Goal: Task Accomplishment & Management: Complete application form

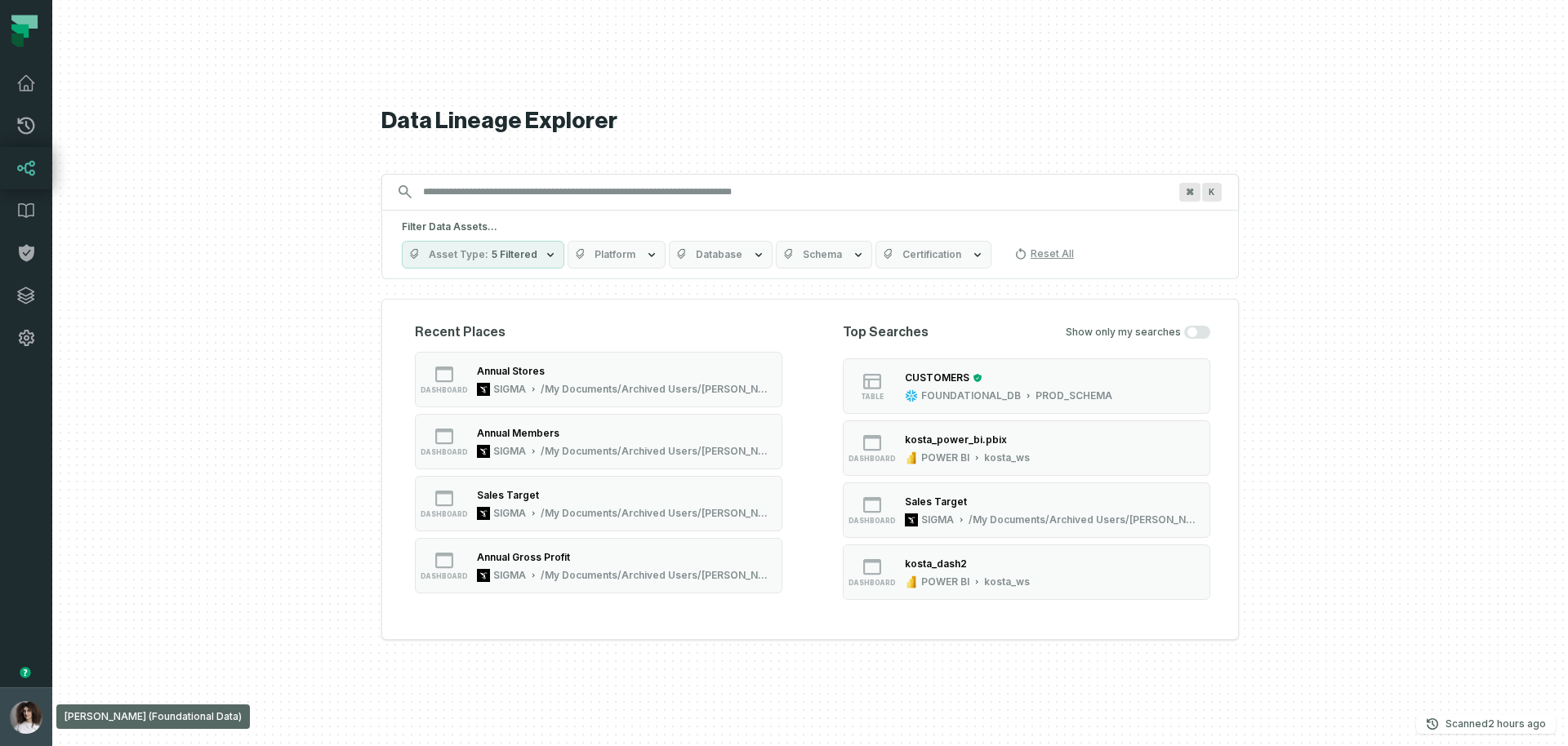
click at [31, 716] on img "button" at bounding box center [26, 717] width 32 height 32
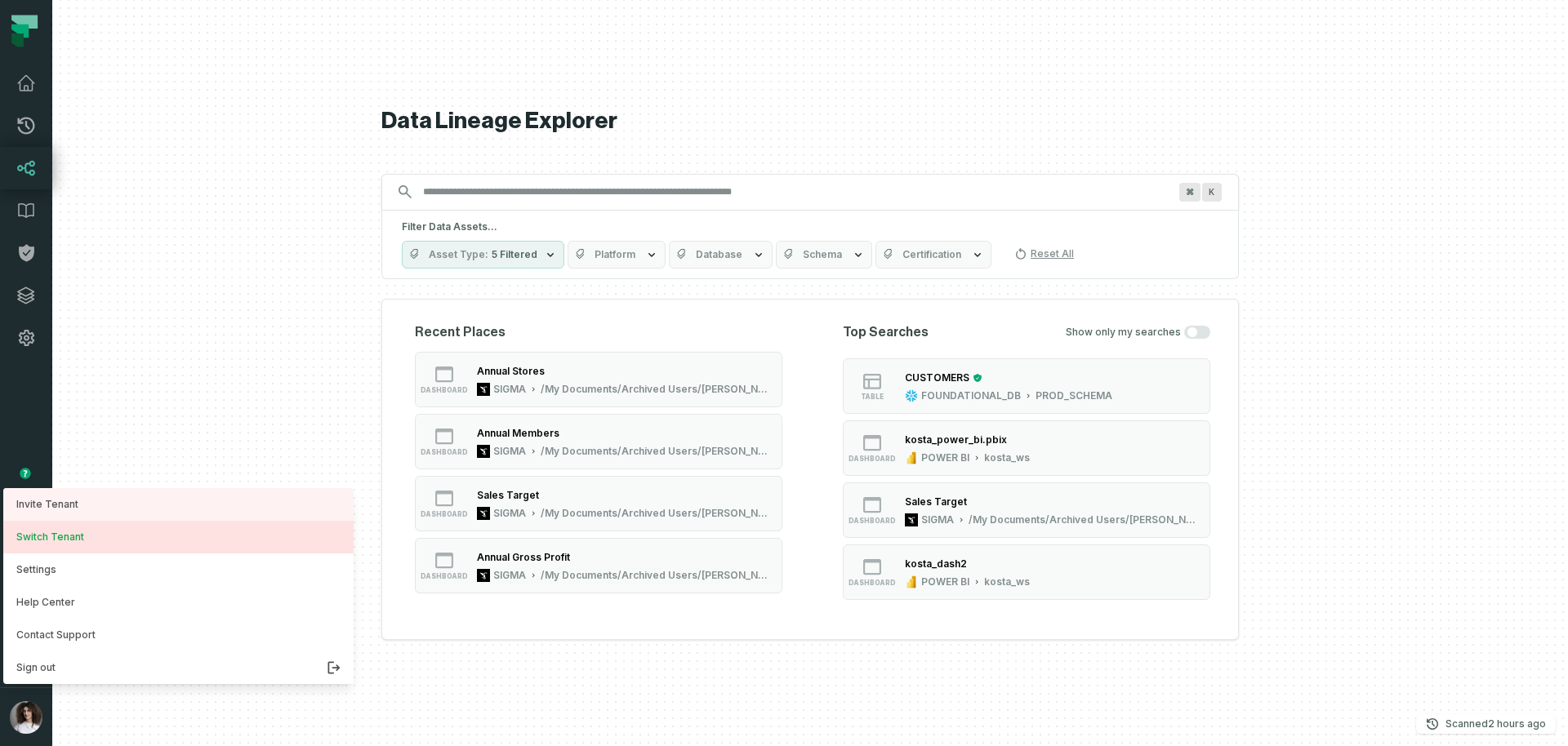
click at [41, 536] on button "Switch Tenant" at bounding box center [178, 536] width 350 height 32
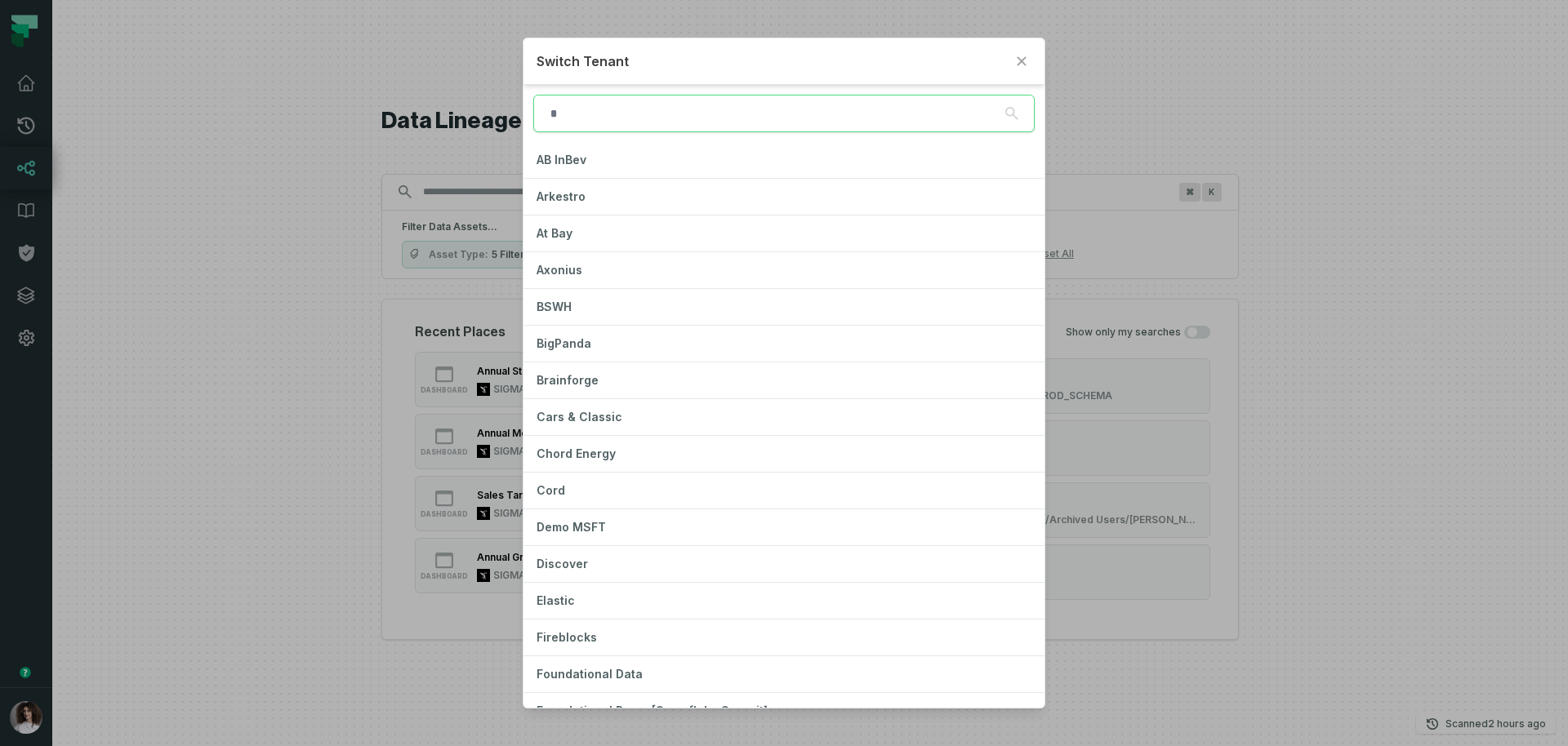
click at [294, 389] on div "Switch Tenant AB InBev Arkestro At Bay Axonius BSWH BigPanda Brainforge Cars & …" at bounding box center [784, 373] width 1568 height 746
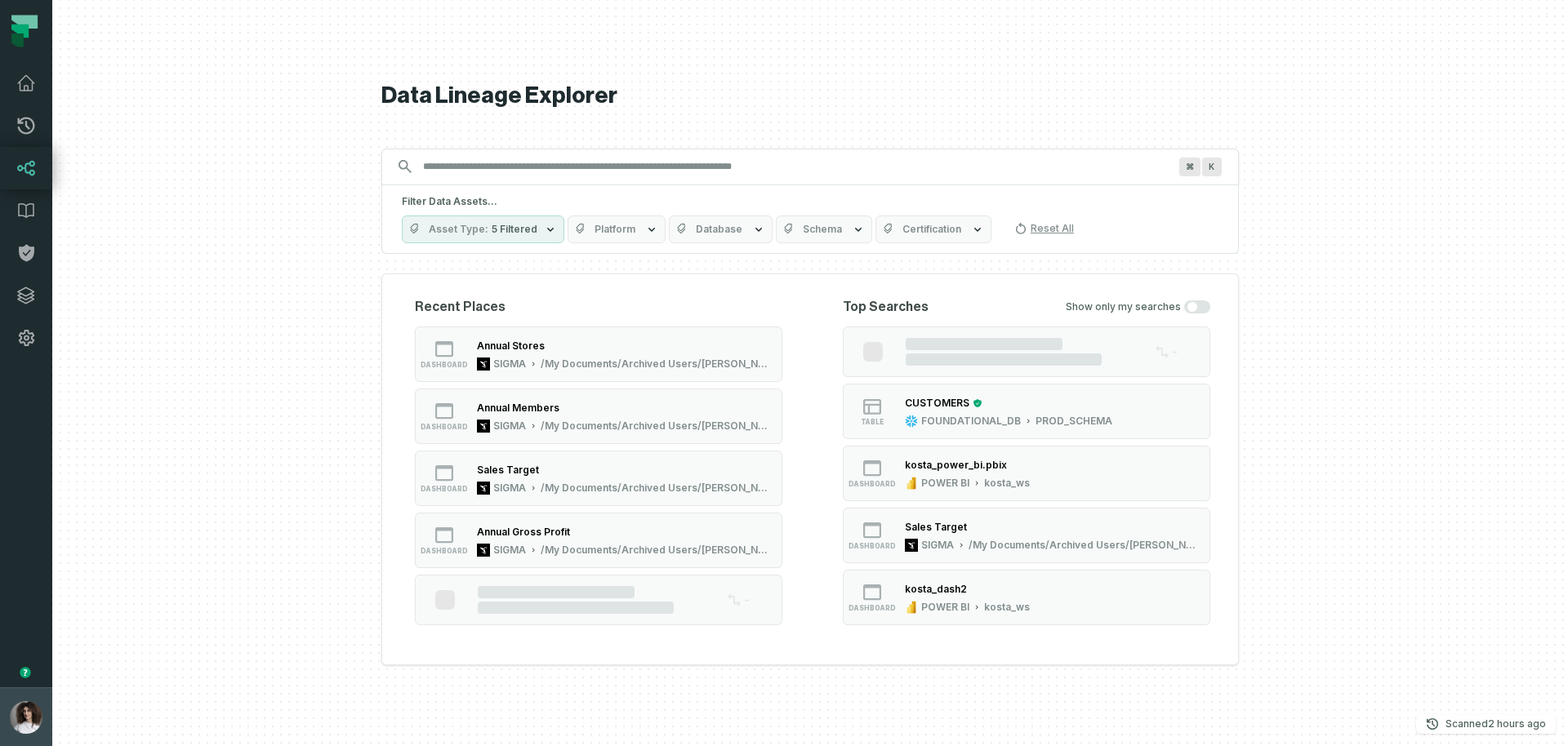
click at [42, 726] on button "[PERSON_NAME] (Foundational Data) [EMAIL_ADDRESS][DOMAIN_NAME]" at bounding box center [26, 717] width 53 height 59
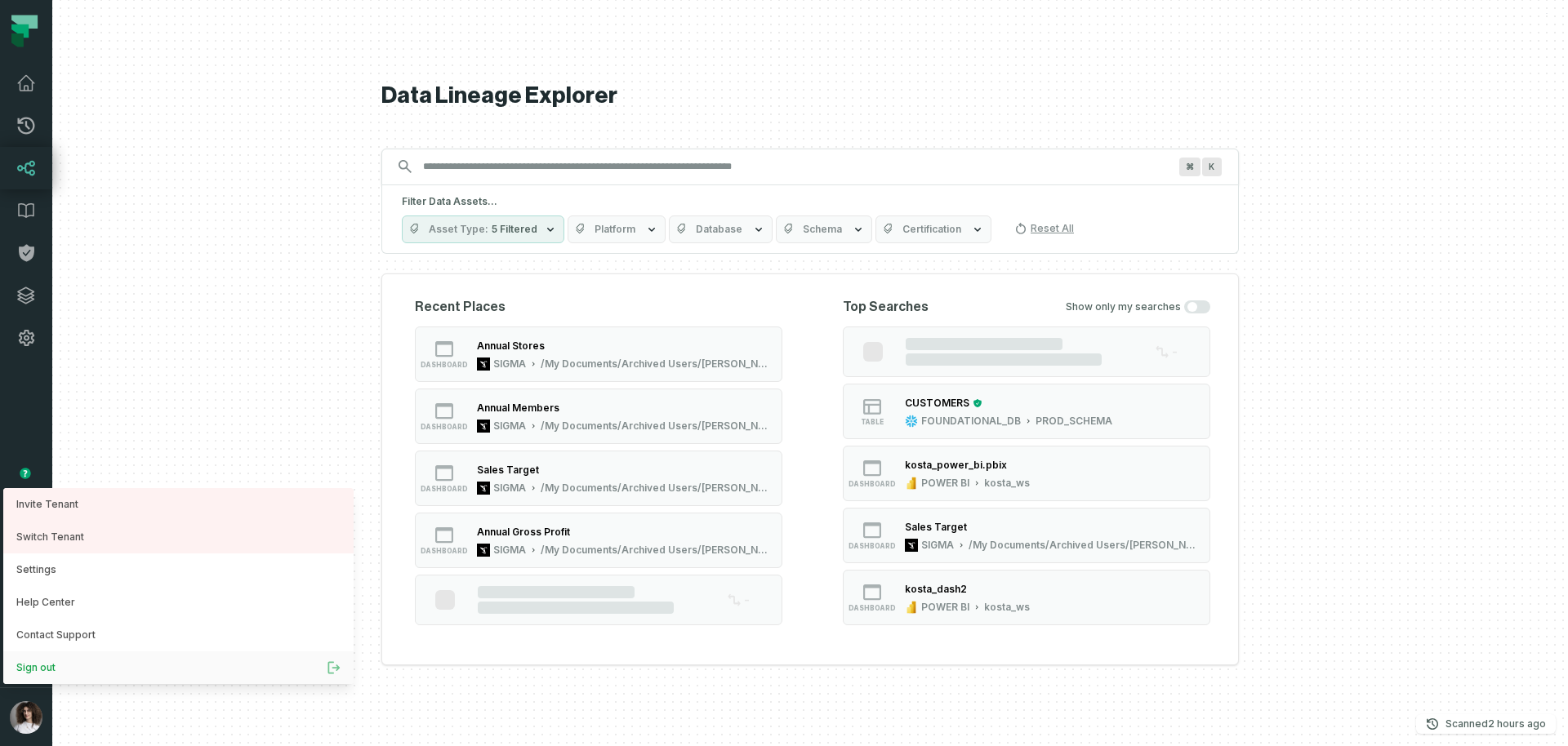
click at [61, 675] on button "Sign out" at bounding box center [178, 667] width 350 height 32
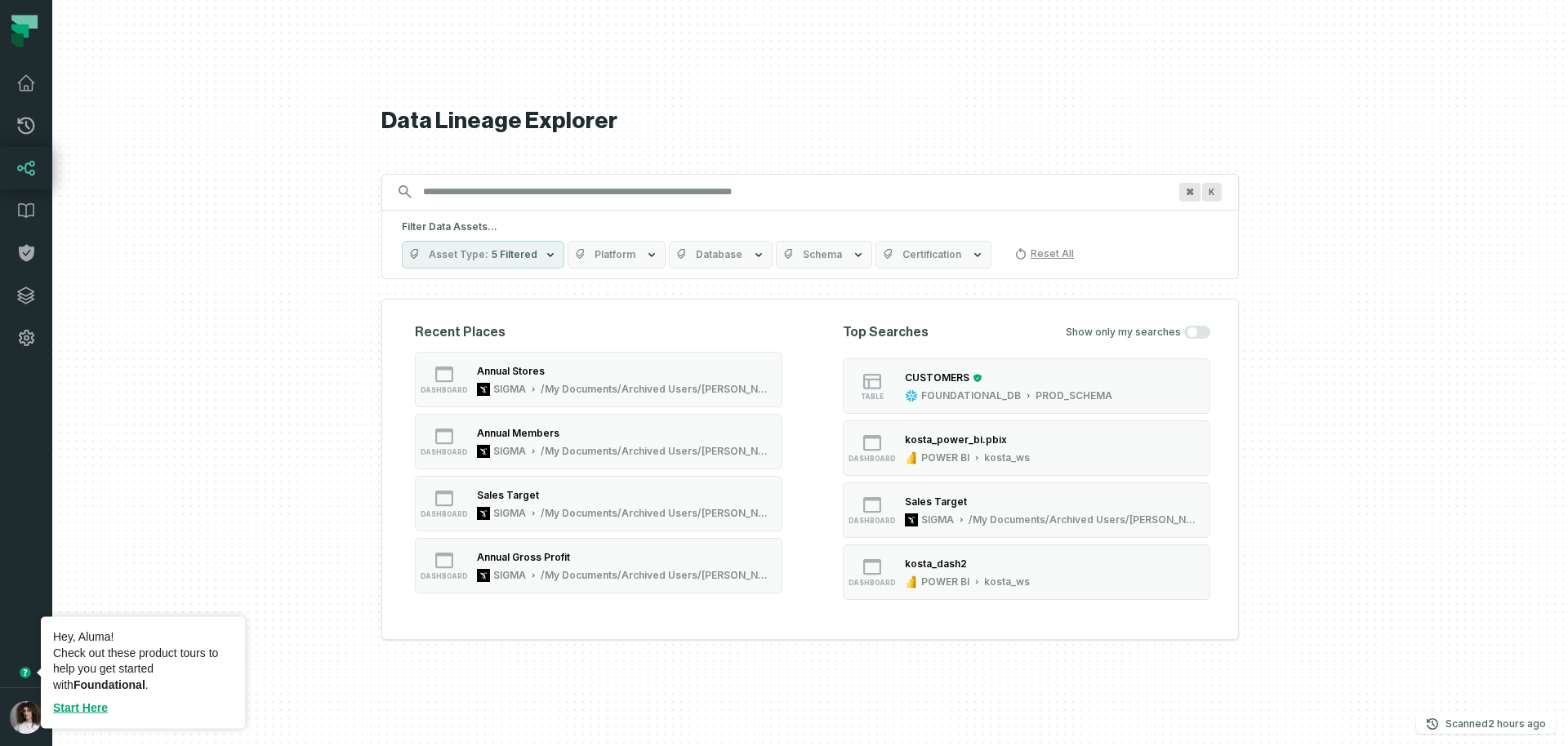
click at [41, 590] on button "button" at bounding box center [26, 523] width 53 height 328
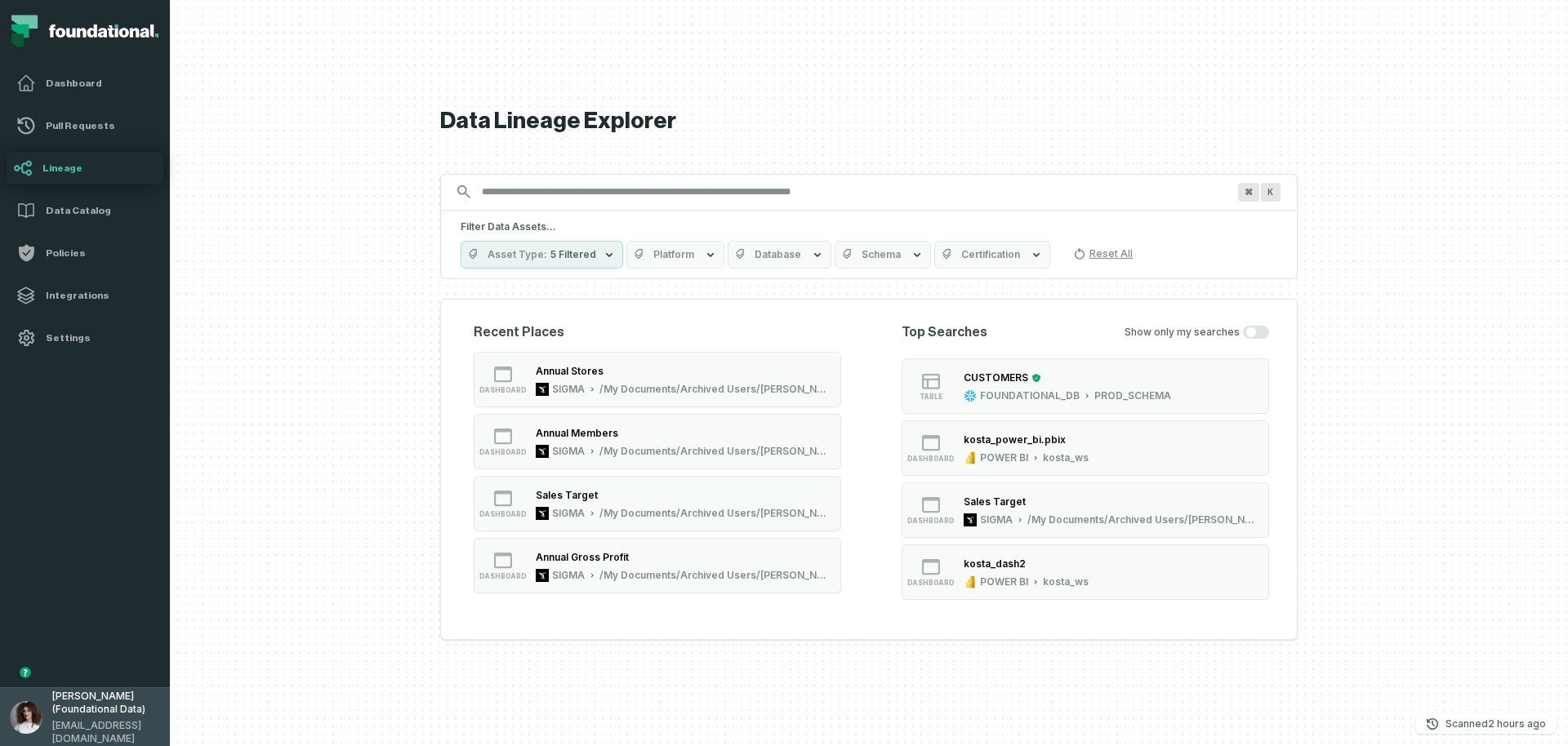
click at [83, 714] on span "[PERSON_NAME] (Foundational Data)" at bounding box center [106, 703] width 108 height 26
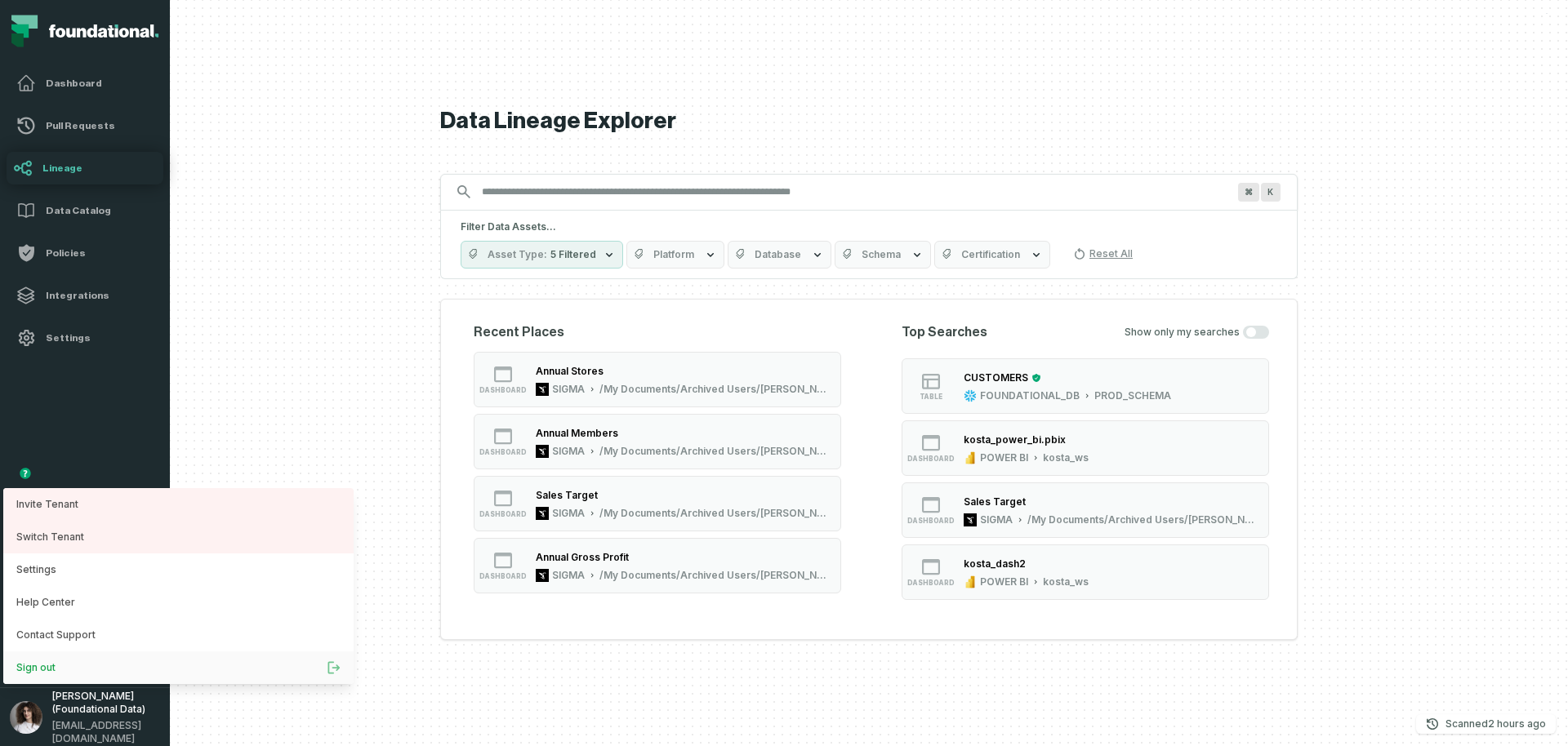
click at [72, 658] on button "Sign out" at bounding box center [178, 667] width 350 height 32
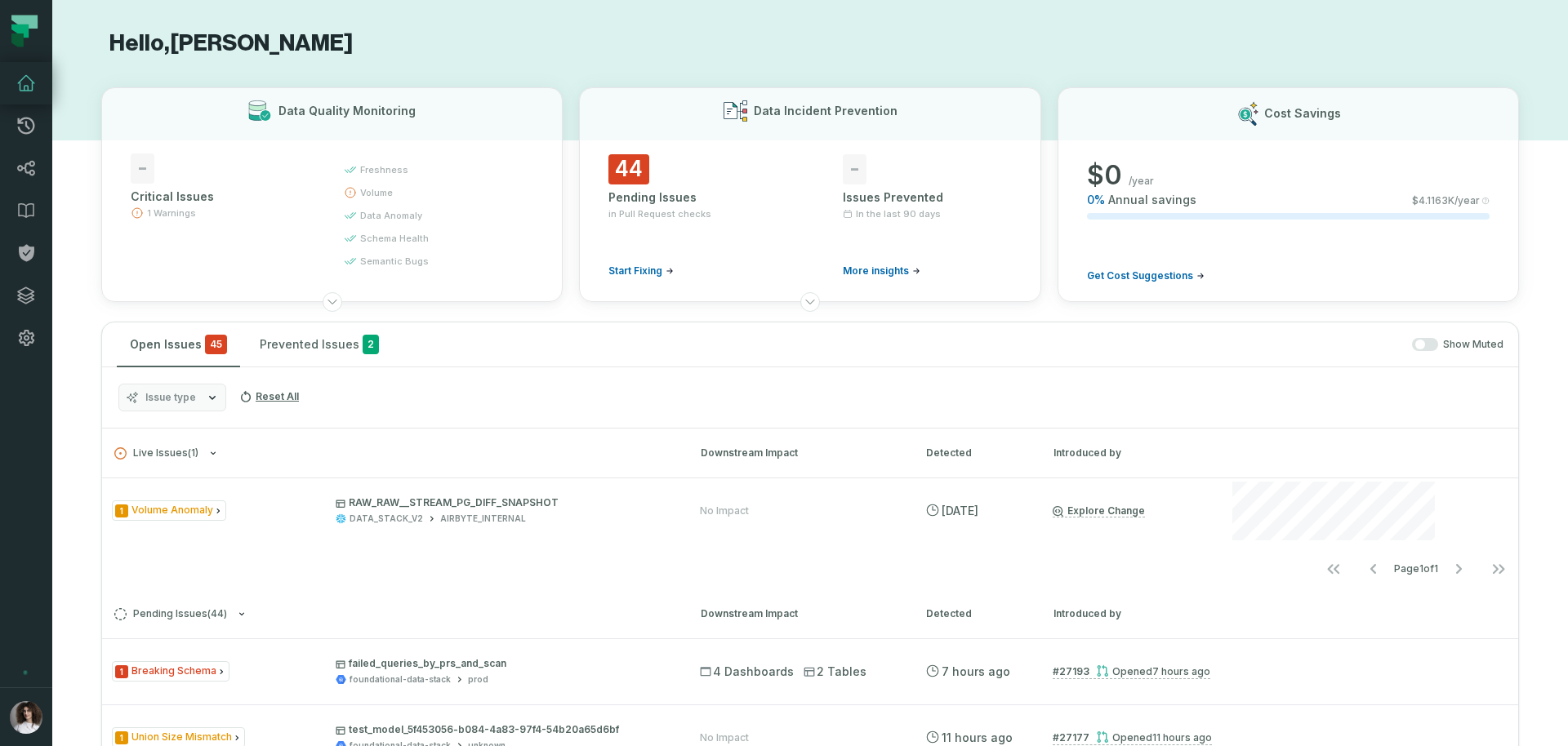
click at [40, 632] on button "button" at bounding box center [26, 523] width 53 height 328
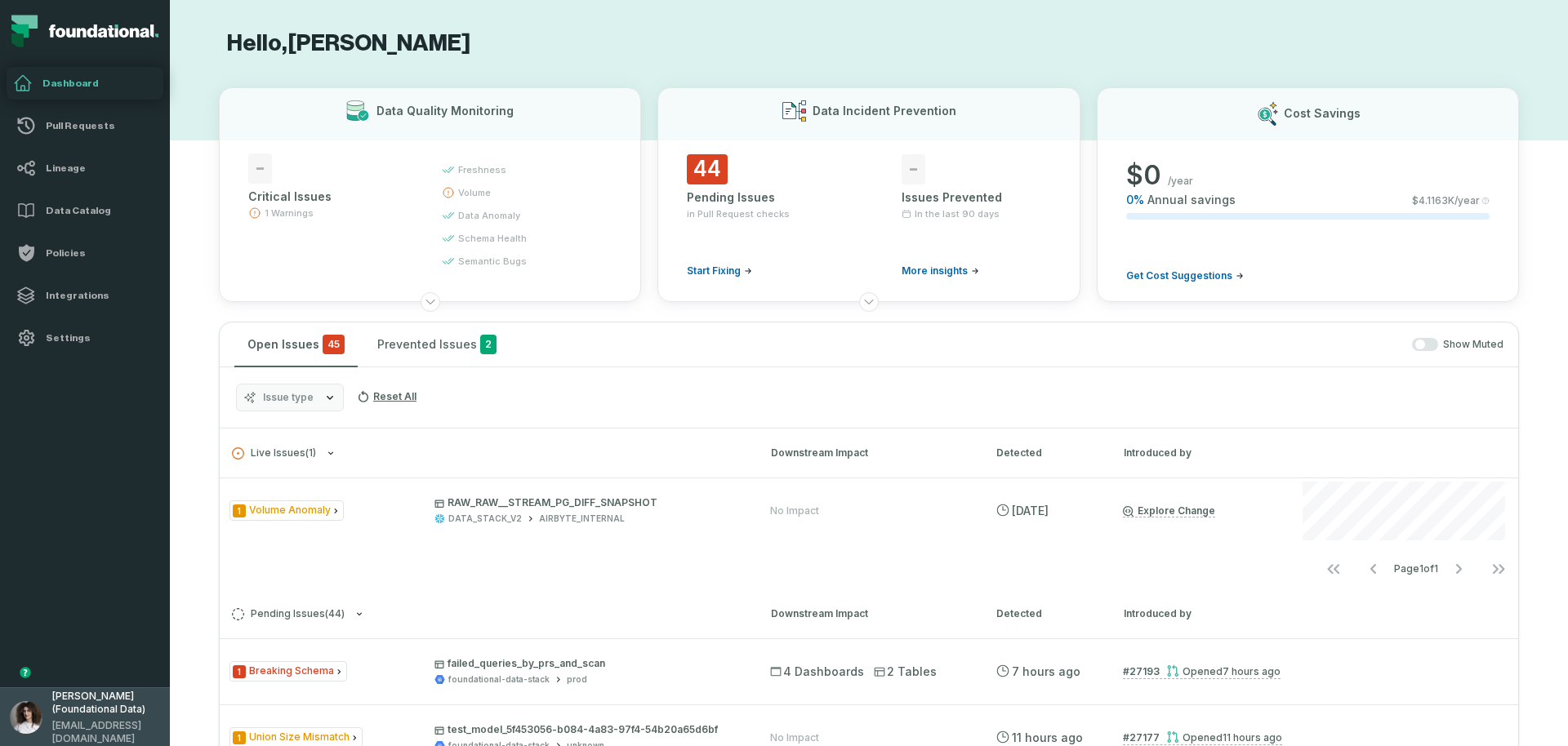
click at [51, 708] on button "[PERSON_NAME] (Foundational Data) [EMAIL_ADDRESS][DOMAIN_NAME]" at bounding box center [85, 717] width 170 height 59
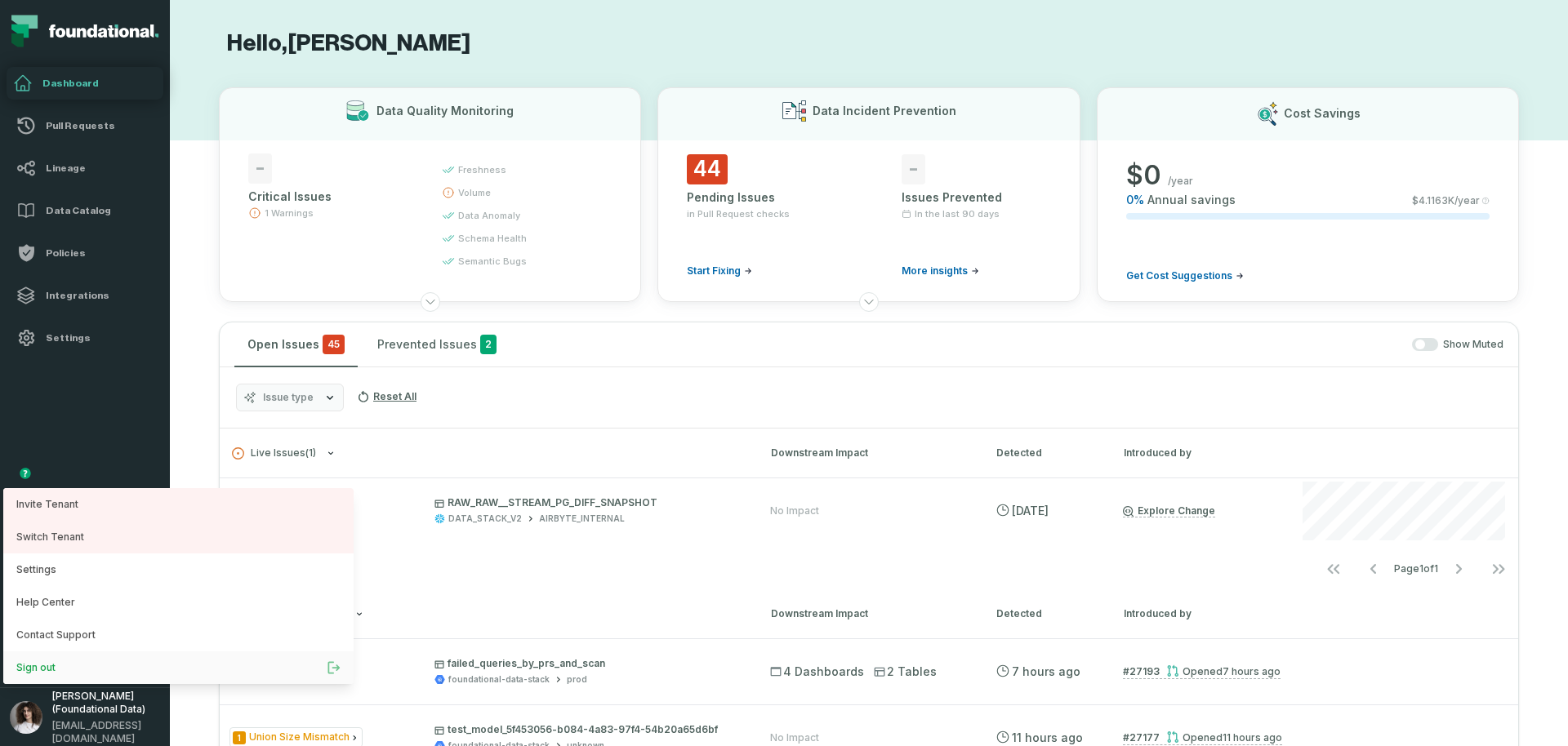
click at [58, 659] on button "Sign out" at bounding box center [178, 667] width 350 height 32
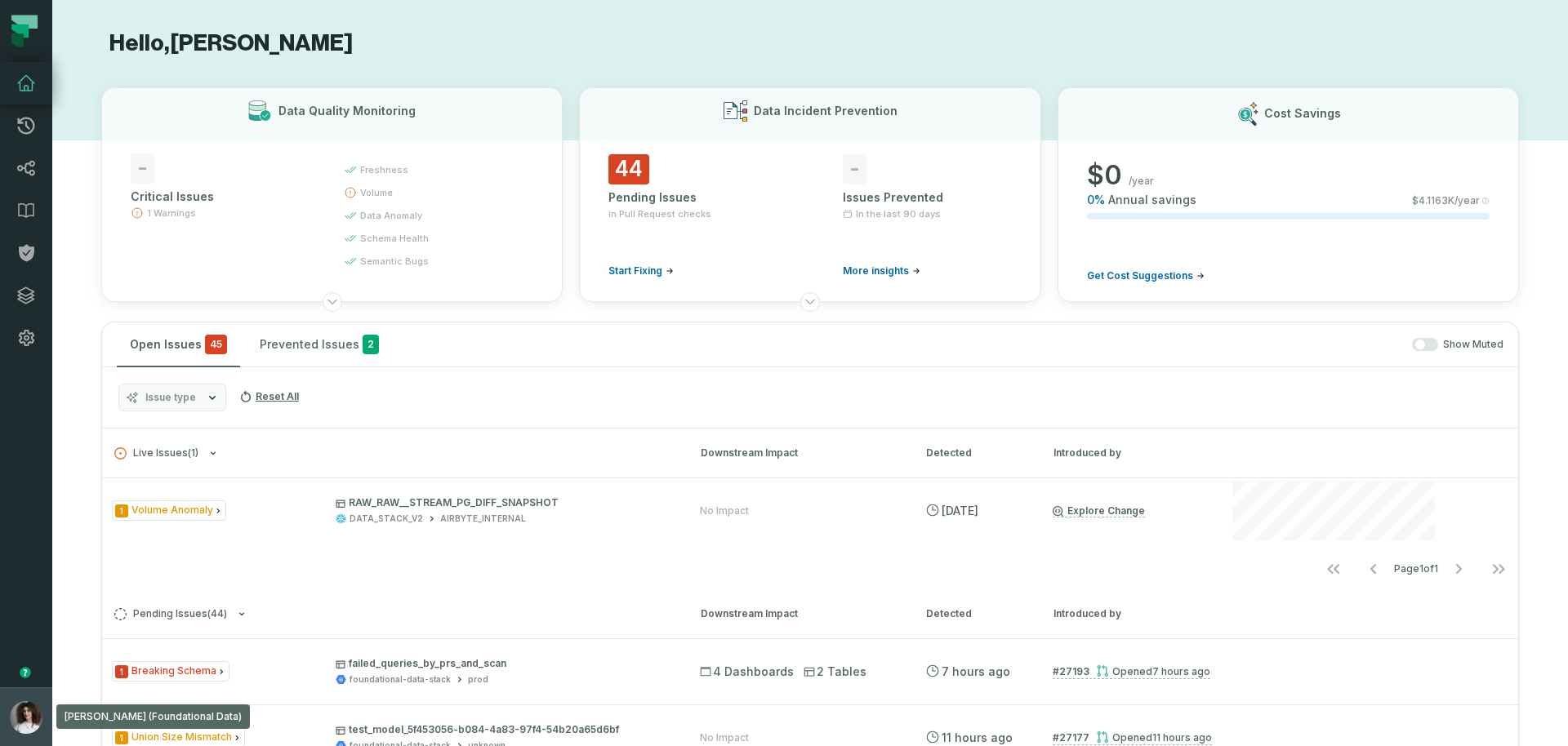
click at [31, 732] on button "[PERSON_NAME] (Foundational Data) [EMAIL_ADDRESS][DOMAIN_NAME]" at bounding box center [26, 717] width 53 height 59
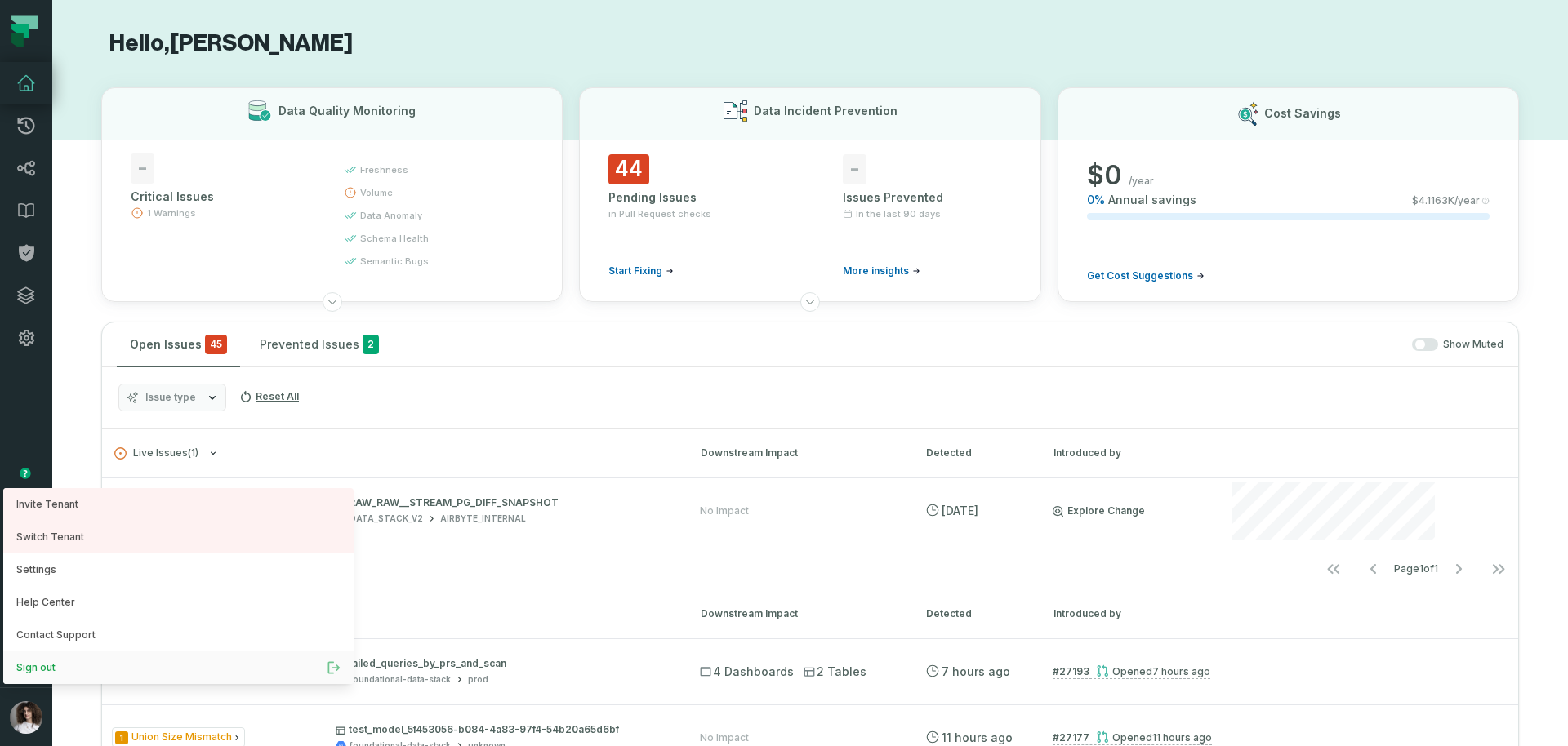
click at [53, 668] on button "Sign out" at bounding box center [178, 667] width 350 height 32
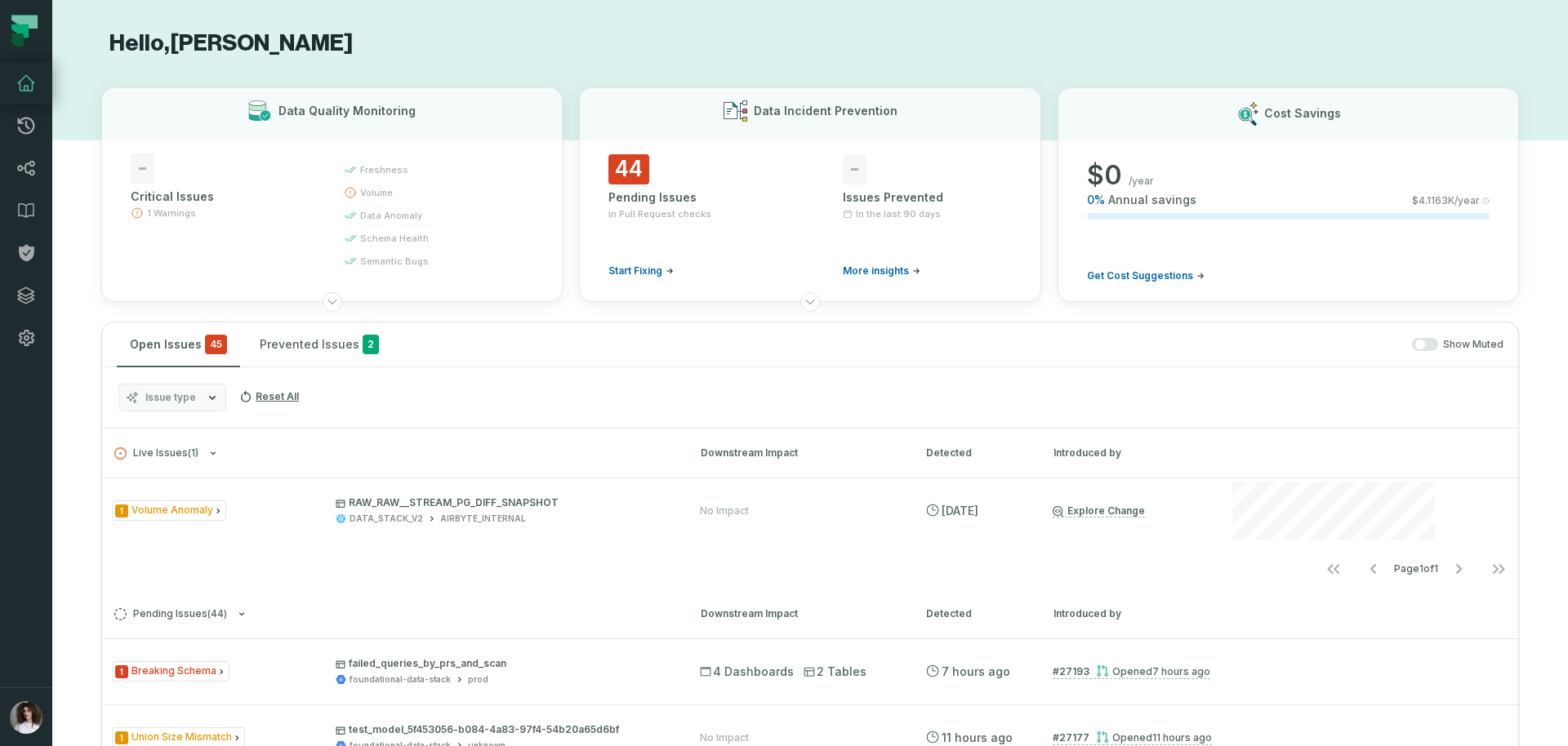
click at [16, 541] on button "button" at bounding box center [26, 523] width 53 height 328
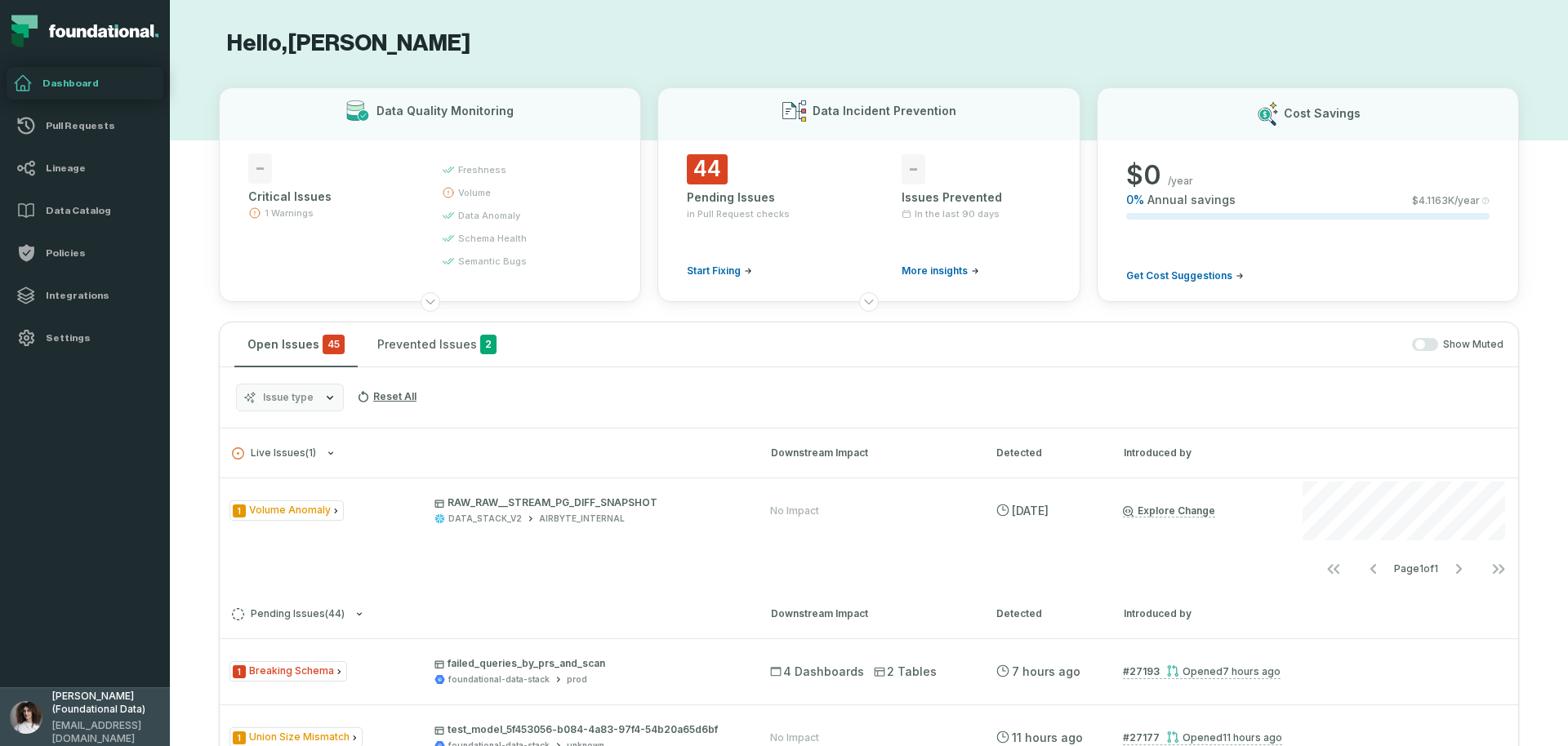
click at [108, 716] on span "[PERSON_NAME] (Foundational Data)" at bounding box center [106, 703] width 108 height 26
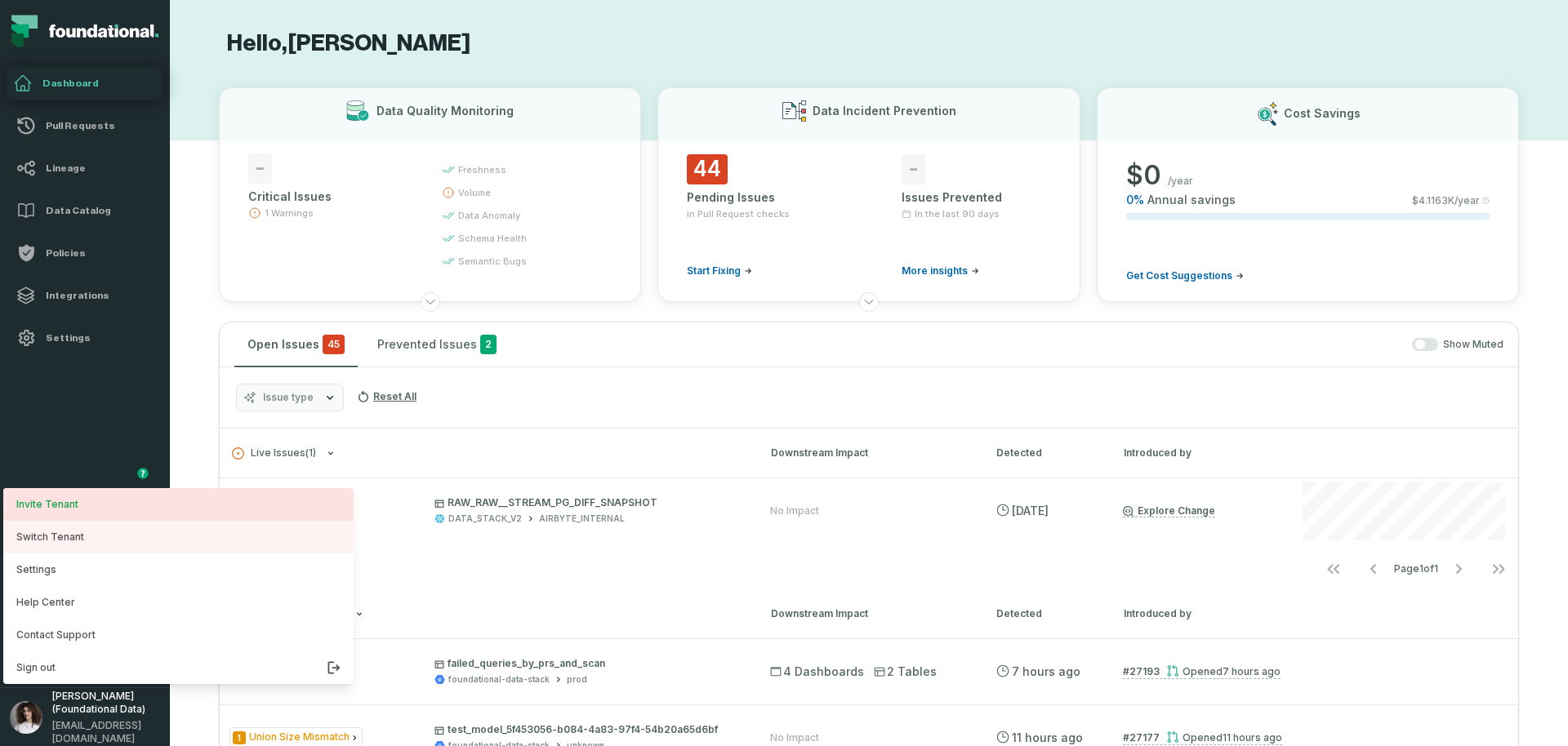
click at [107, 507] on link "Invite Tenant" at bounding box center [178, 504] width 350 height 32
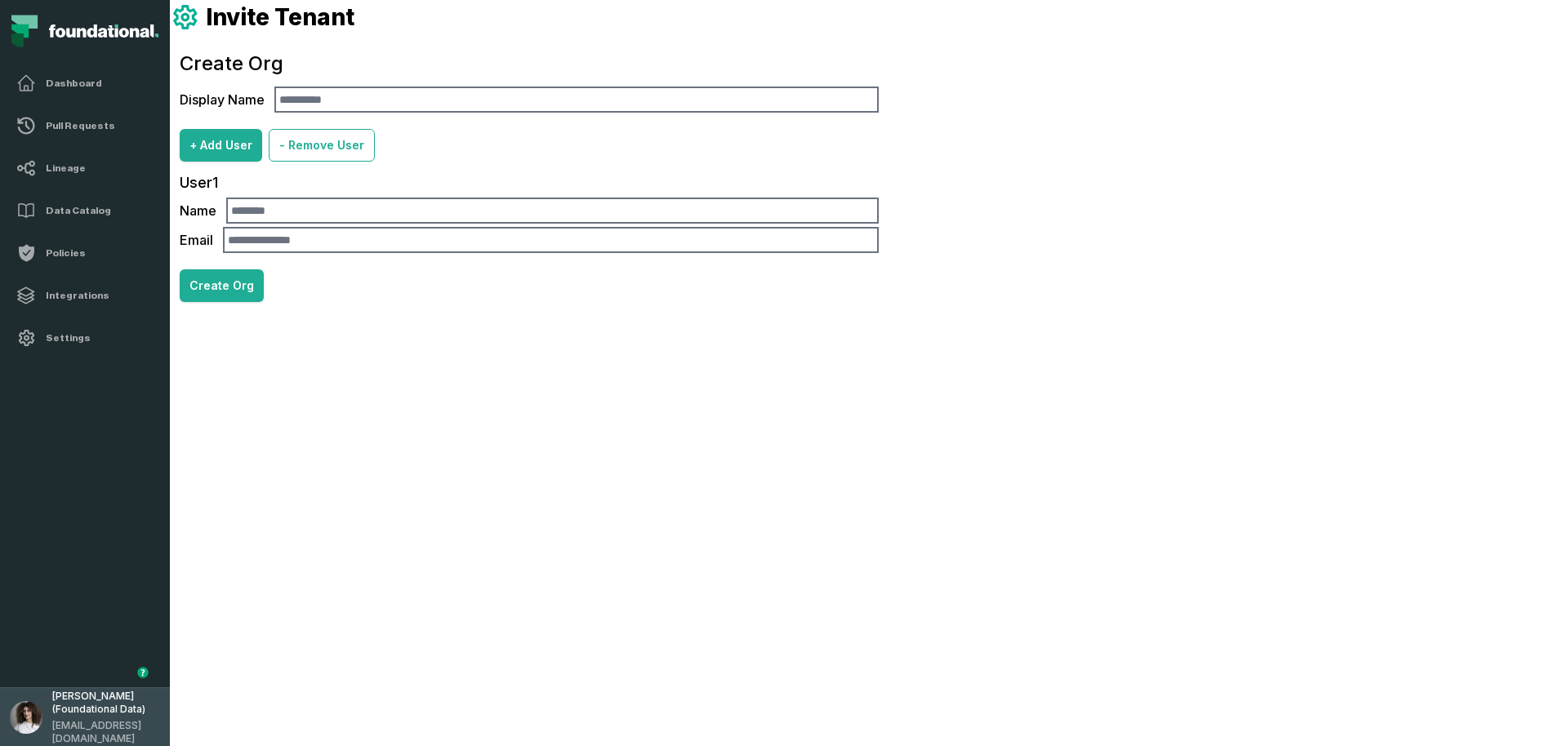
click at [70, 704] on span "[PERSON_NAME] (Foundational Data)" at bounding box center [106, 703] width 108 height 26
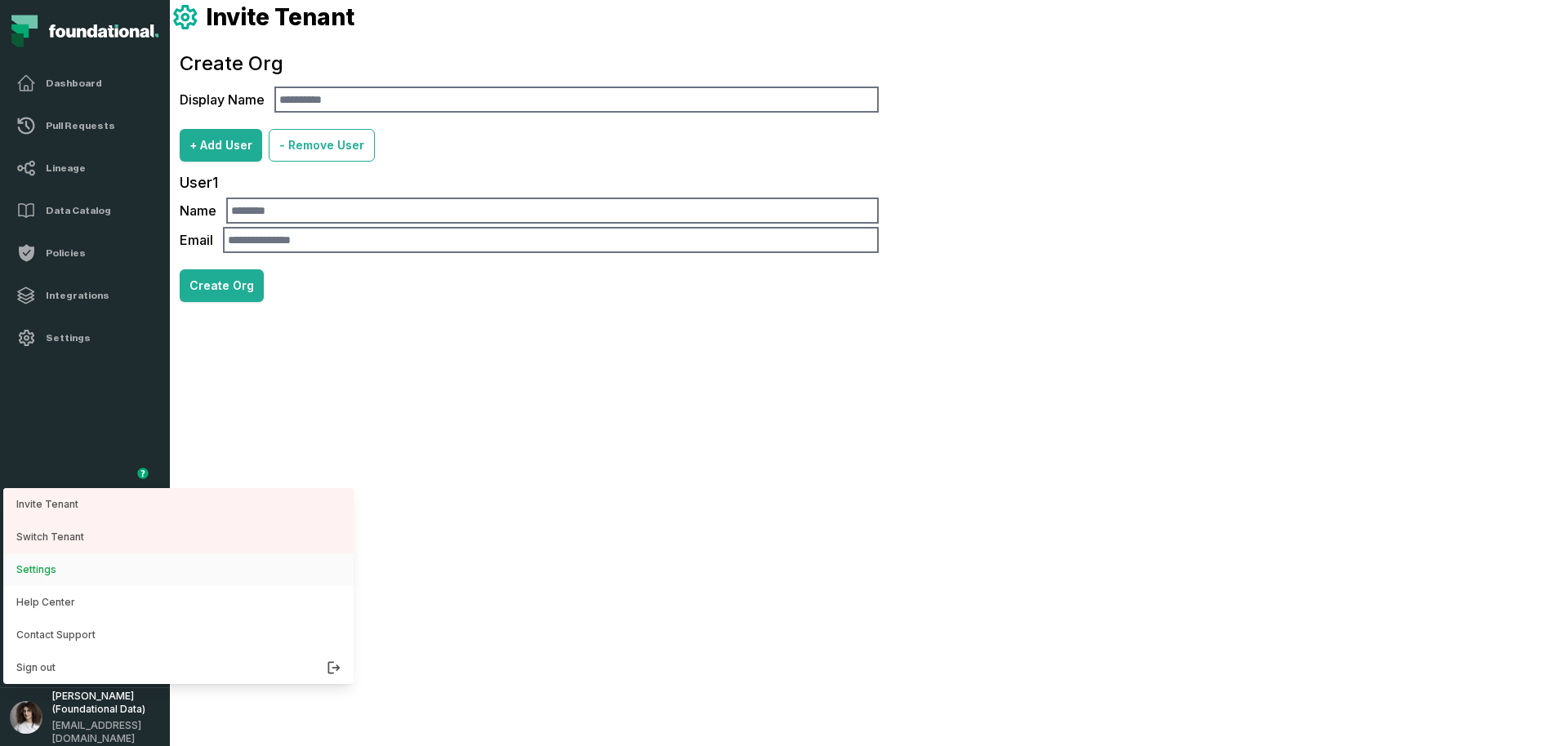
click at [109, 569] on button "Settings" at bounding box center [178, 569] width 350 height 32
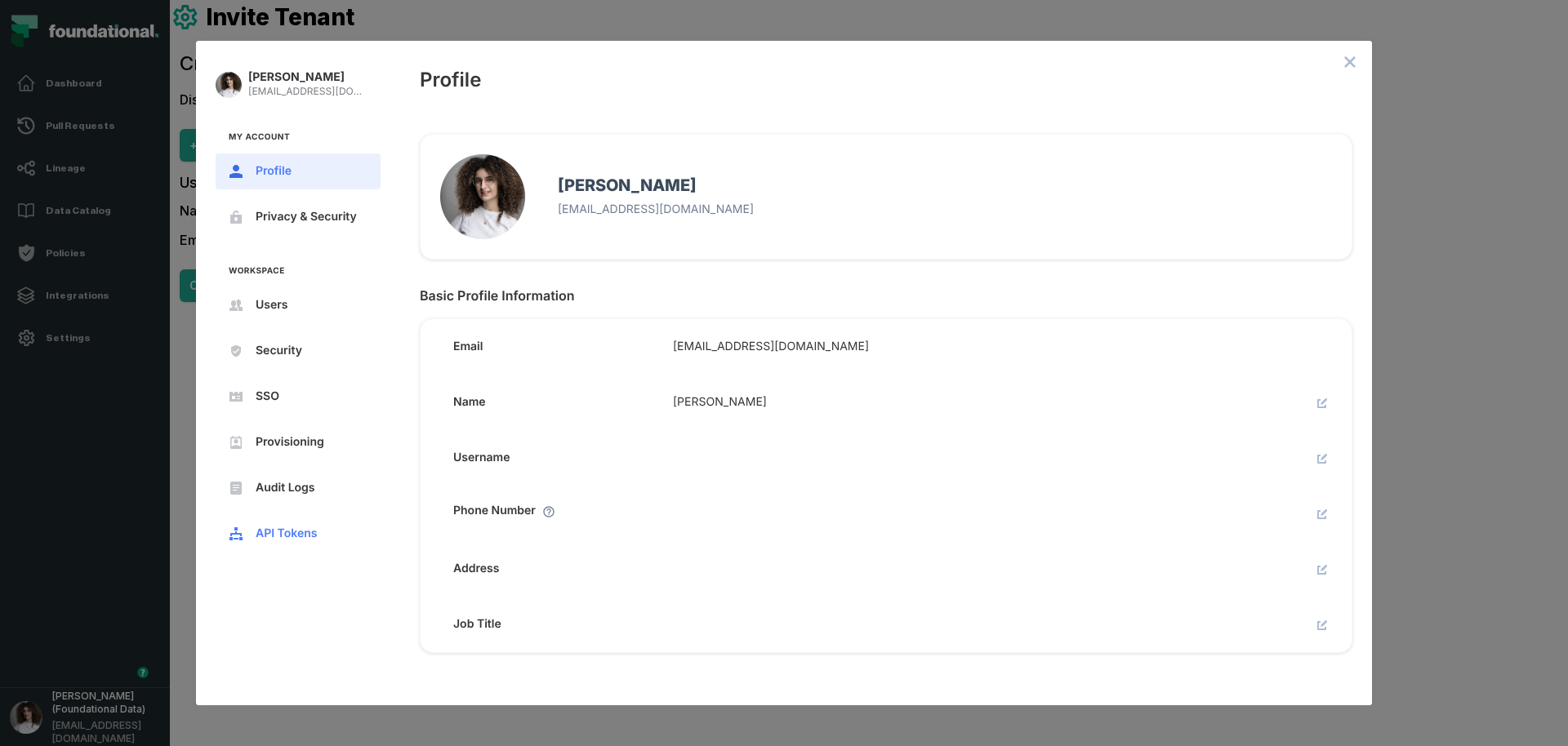
click at [333, 636] on div "[PERSON_NAME] [EMAIL_ADDRESS][DOMAIN_NAME] My Account Profile Privacy & Securit…" at bounding box center [298, 373] width 204 height 665
click at [281, 308] on span "Users" at bounding box center [311, 305] width 111 height 13
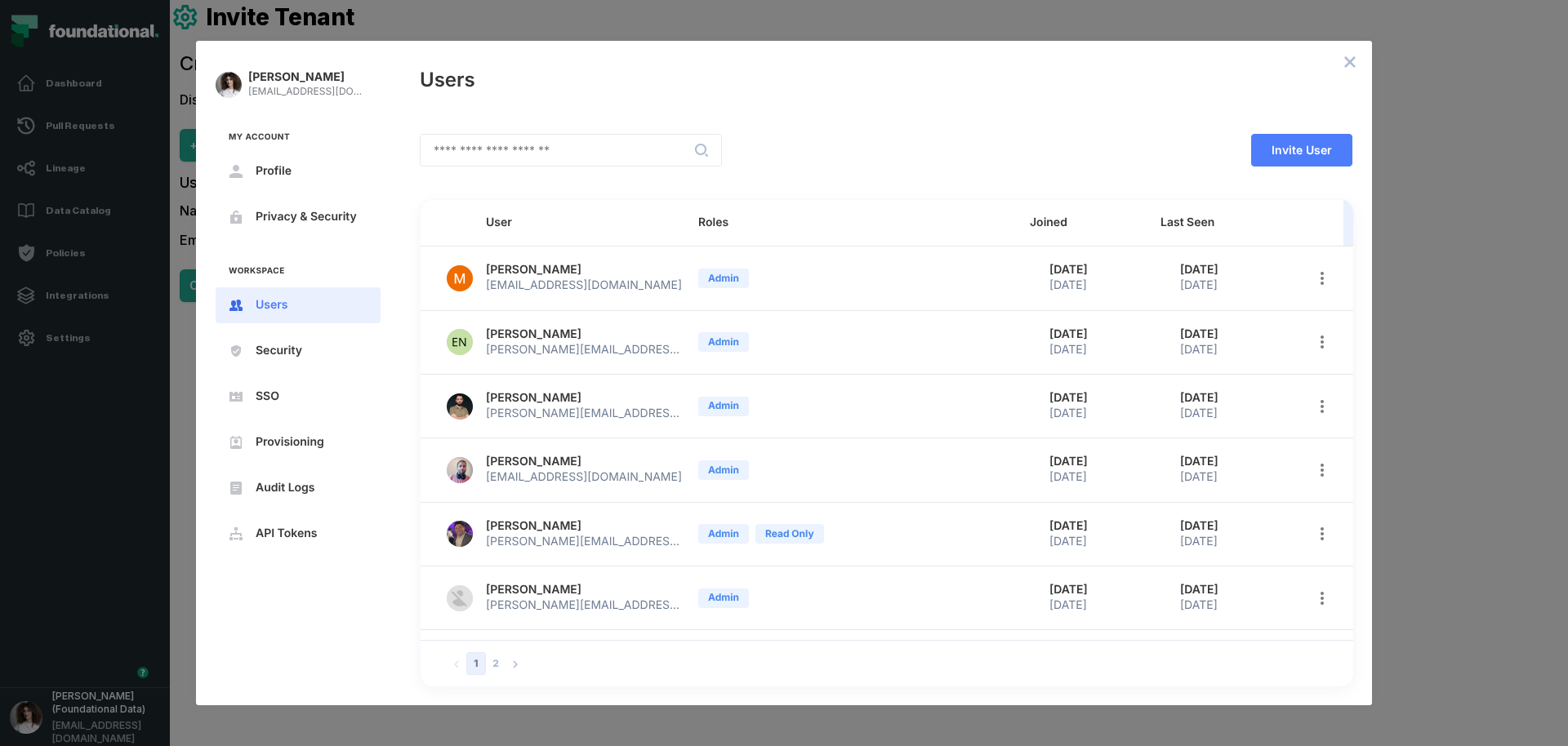
click at [1137, 98] on div "Users" at bounding box center [886, 77] width 972 height 73
click at [0, 0] on span "Invite User" at bounding box center [0, 0] width 0 height 0
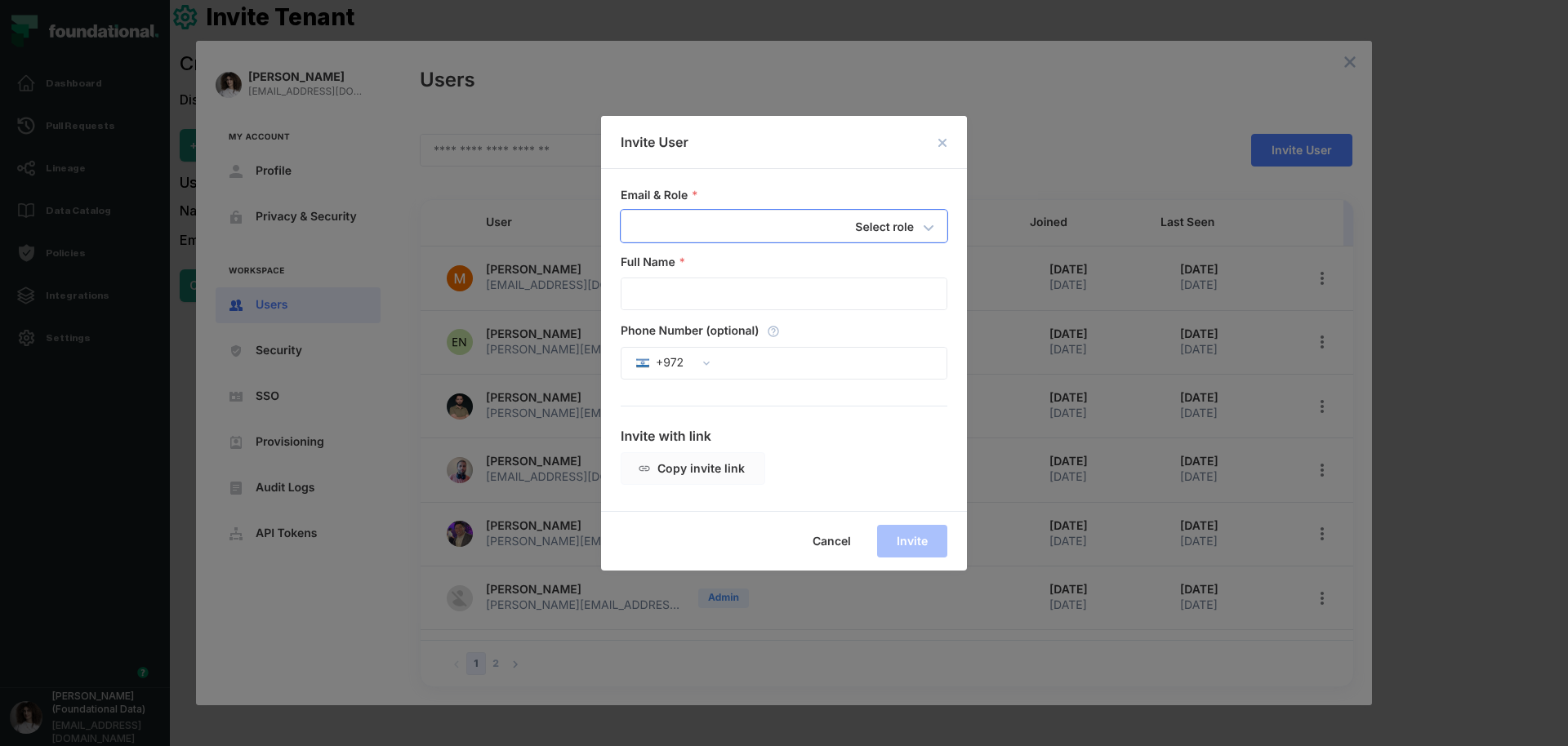
click at [741, 238] on input "email" at bounding box center [753, 226] width 265 height 31
click at [1567, 0] on div "[PERSON_NAME] [EMAIL_ADDRESS][DOMAIN_NAME] My Account Profile Privacy & Securit…" at bounding box center [1568, 0] width 0 height 0
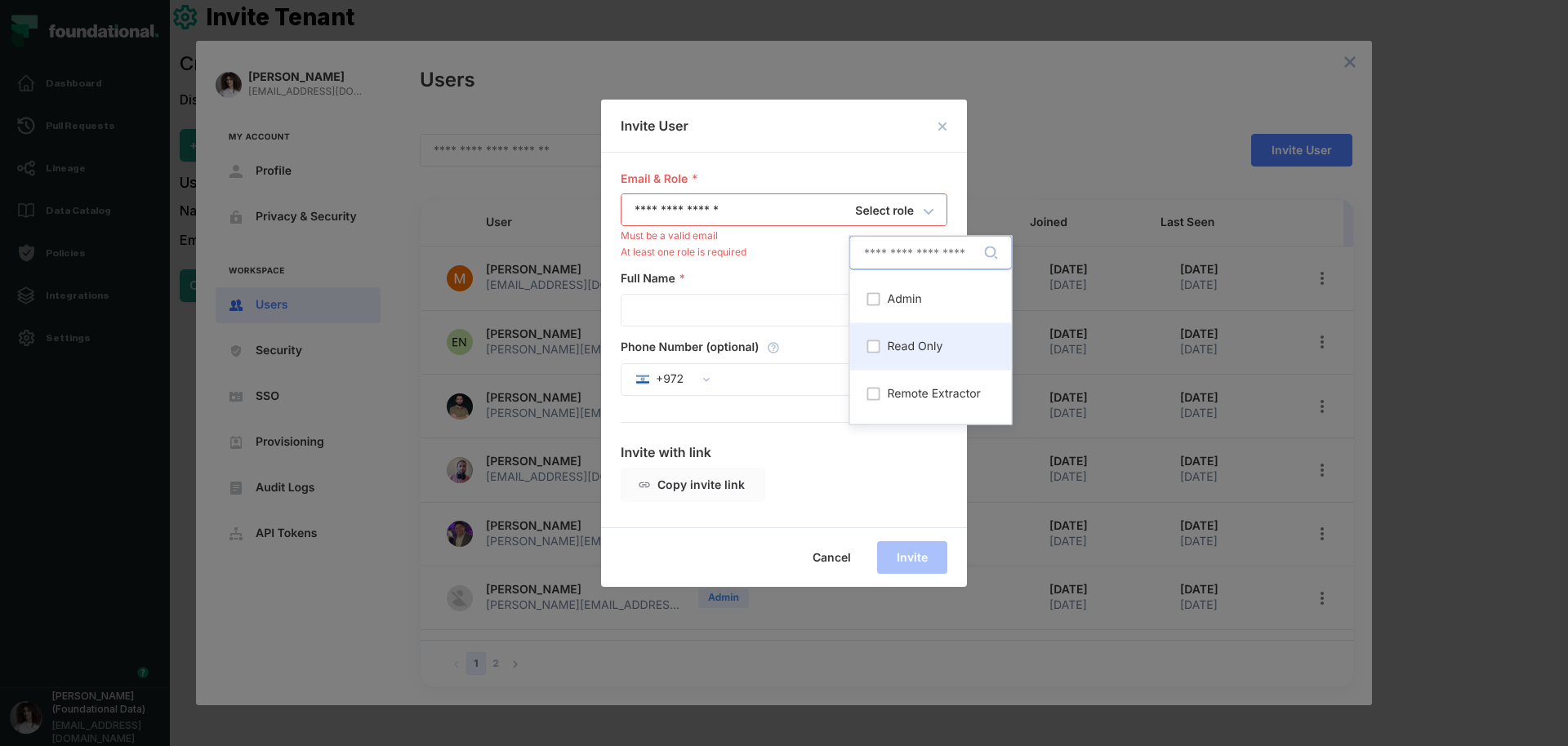
click at [927, 340] on span "Read Only" at bounding box center [915, 347] width 55 height 13
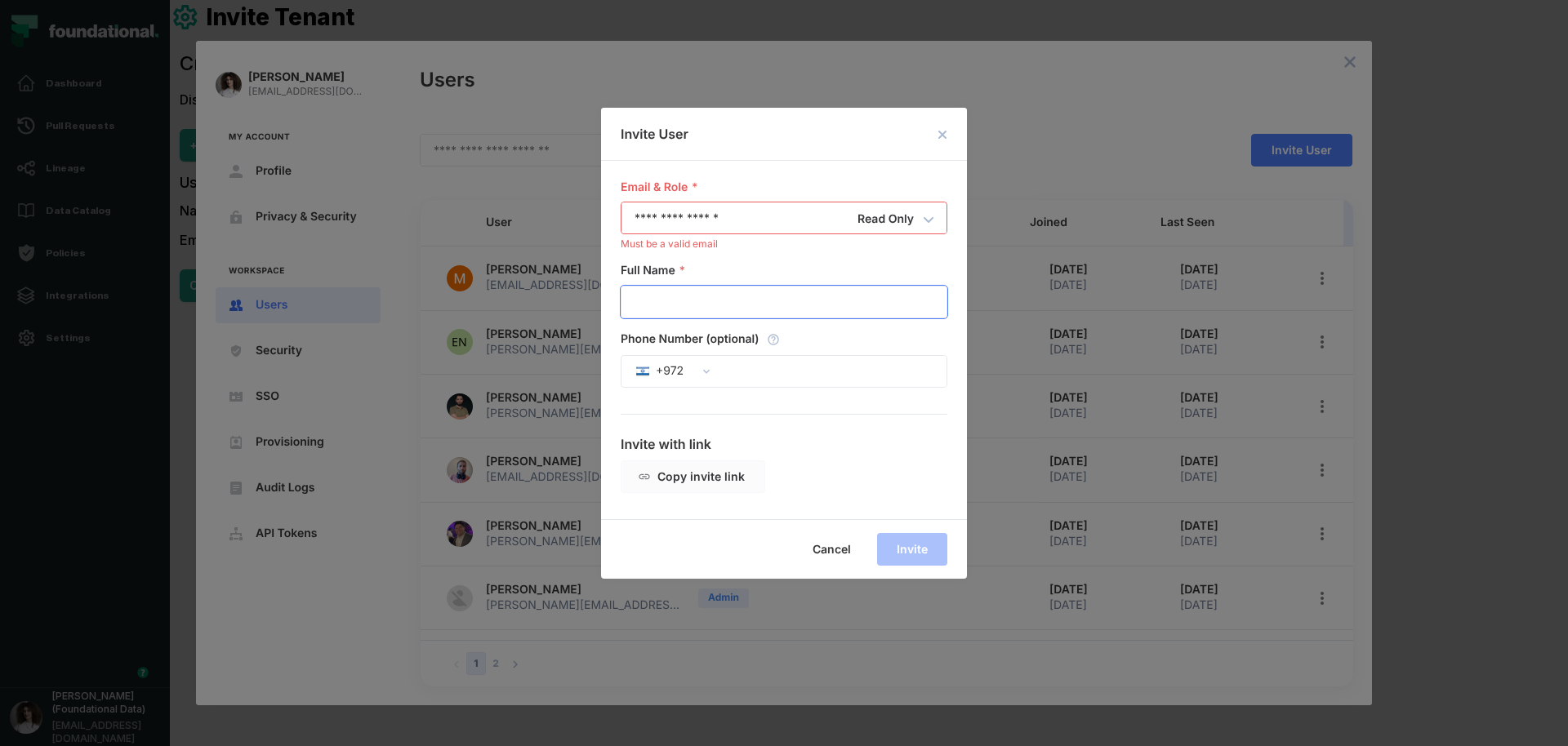
click at [700, 309] on input "Full Name" at bounding box center [784, 302] width 325 height 31
click at [755, 214] on input "**********" at bounding box center [753, 218] width 265 height 31
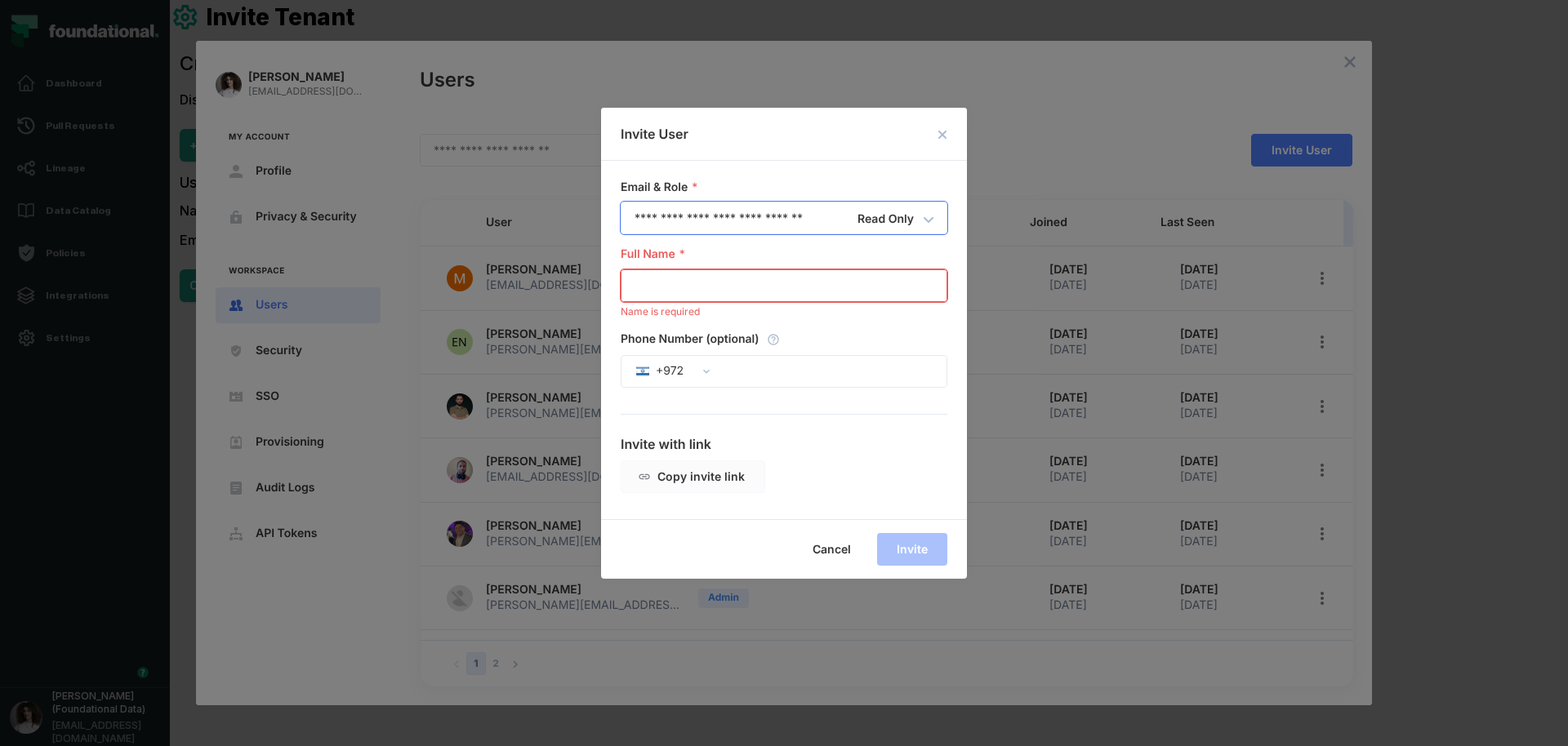
type input "**********"
click at [729, 288] on input "Full Name" at bounding box center [784, 286] width 325 height 31
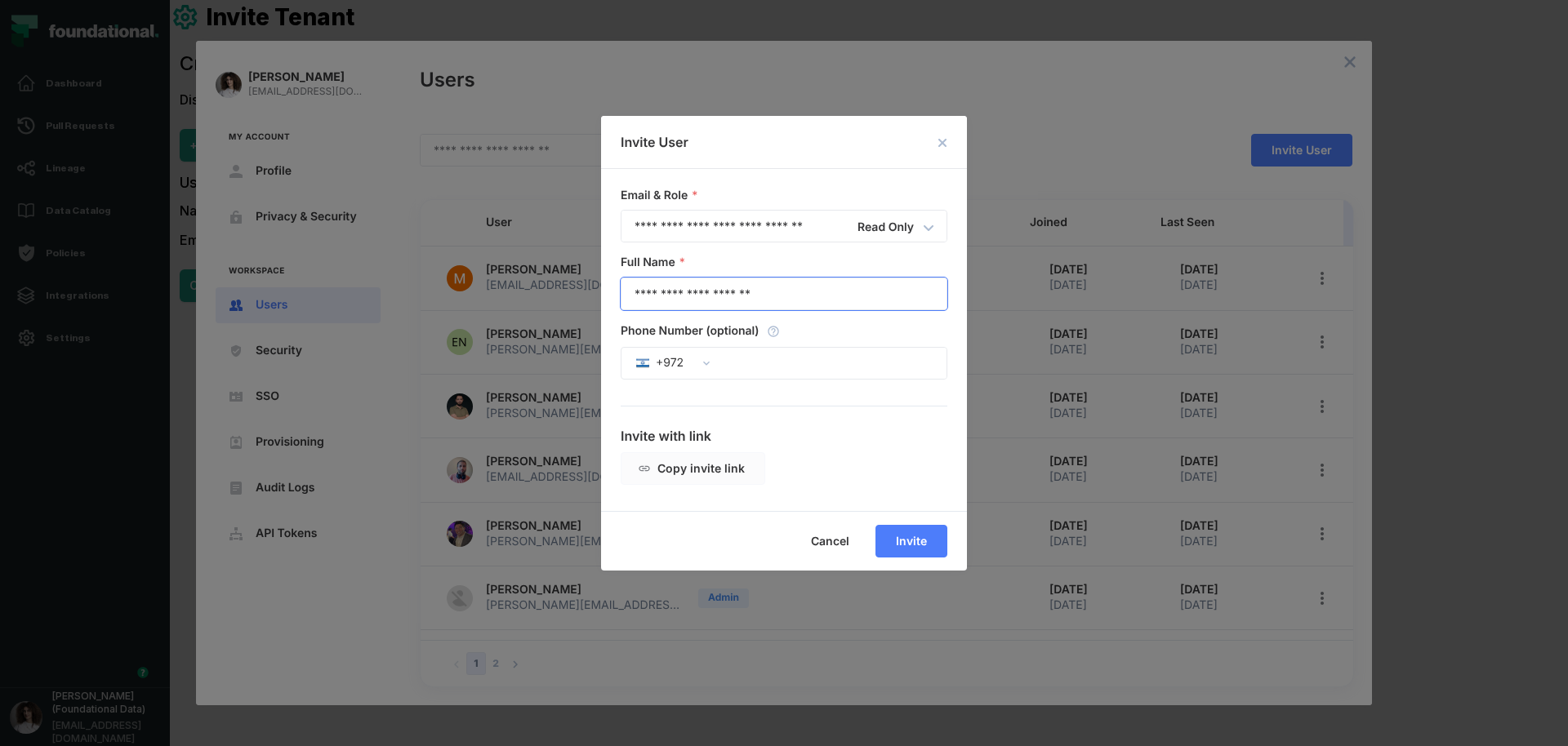
type input "**********"
click at [842, 403] on div "**********" at bounding box center [784, 340] width 366 height 342
click at [0, 0] on span "Invite" at bounding box center [0, 0] width 0 height 0
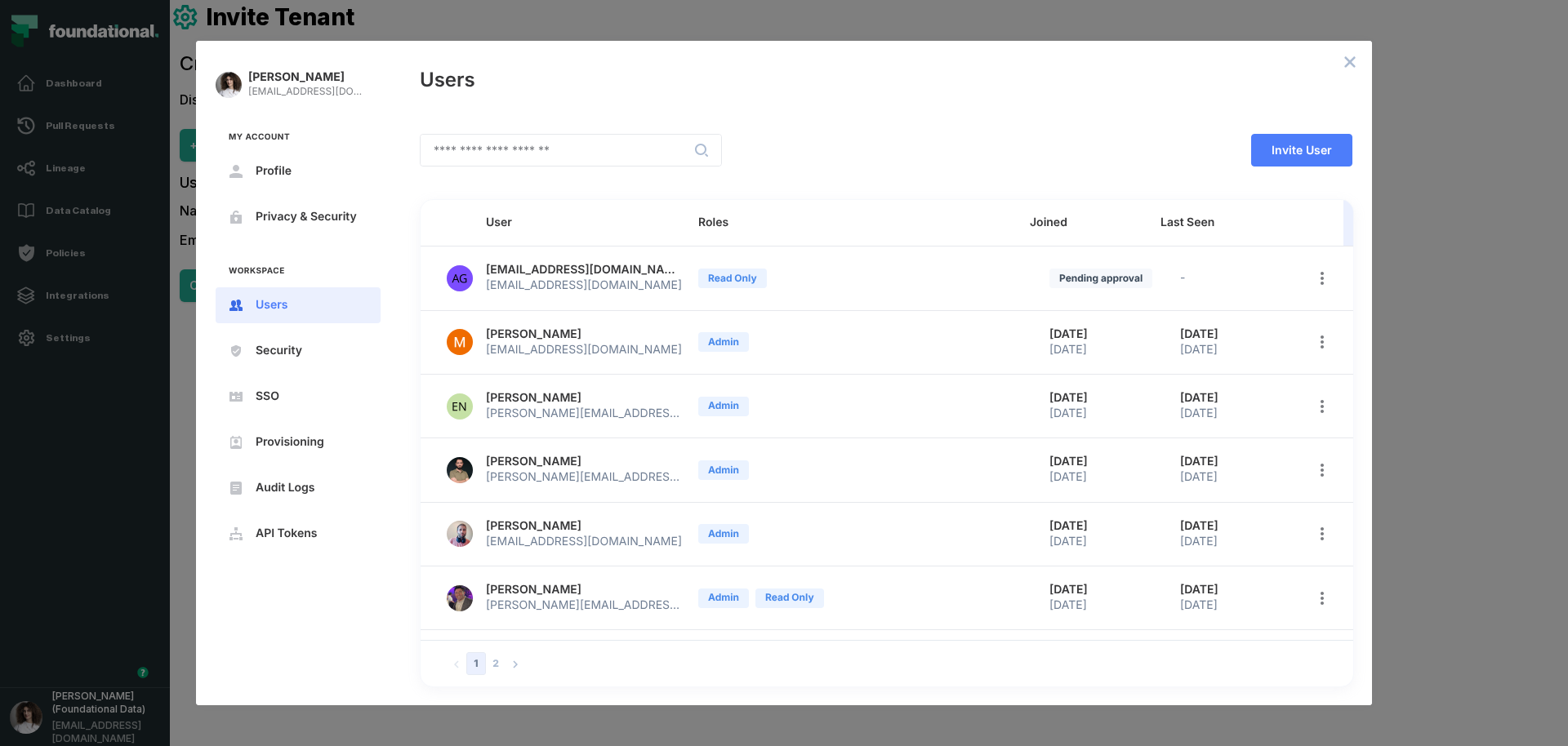
click at [932, 147] on div at bounding box center [980, 151] width 516 height 59
